Goal: Find specific page/section: Find specific page/section

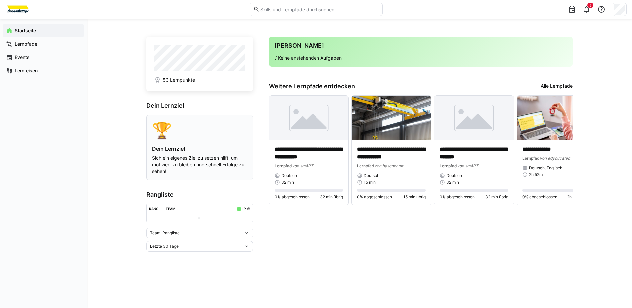
click at [179, 149] on h4 "Dein Lernziel" at bounding box center [199, 148] width 95 height 7
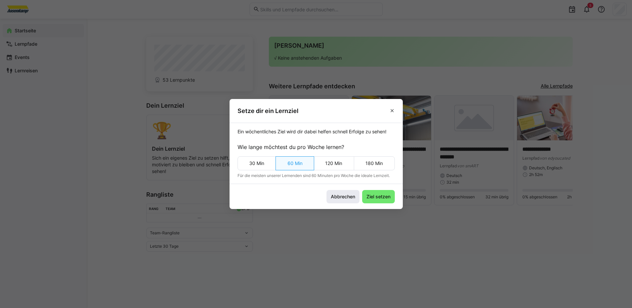
click at [334, 200] on span "Abbrechen" at bounding box center [342, 196] width 33 height 13
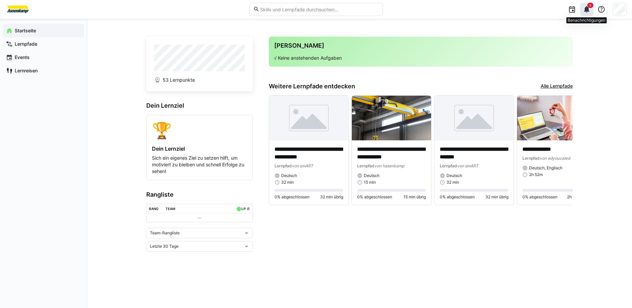
click at [587, 10] on eds-icon at bounding box center [586, 9] width 8 height 8
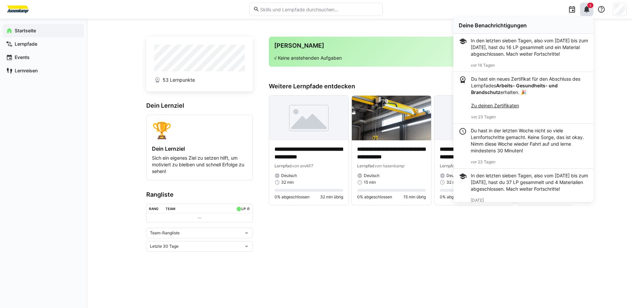
click at [503, 108] on link "Zu deinen Zertifikaten" at bounding box center [495, 106] width 48 height 6
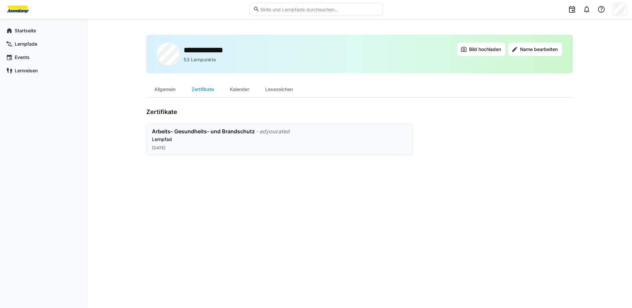
click at [233, 131] on div "Arbeits- Gesundheits- und Brandschutz" at bounding box center [203, 131] width 103 height 7
